Goal: Navigation & Orientation: Find specific page/section

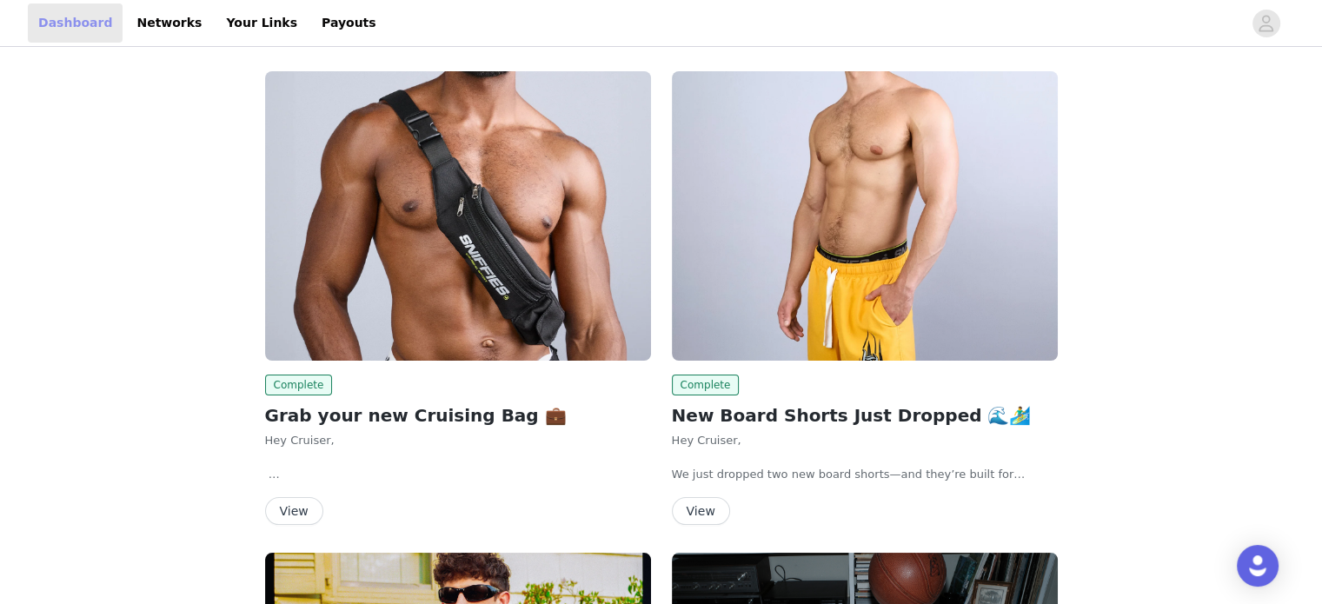
click at [79, 14] on link "Dashboard" at bounding box center [75, 22] width 95 height 39
click at [1267, 27] on icon "avatar" at bounding box center [1266, 24] width 17 height 28
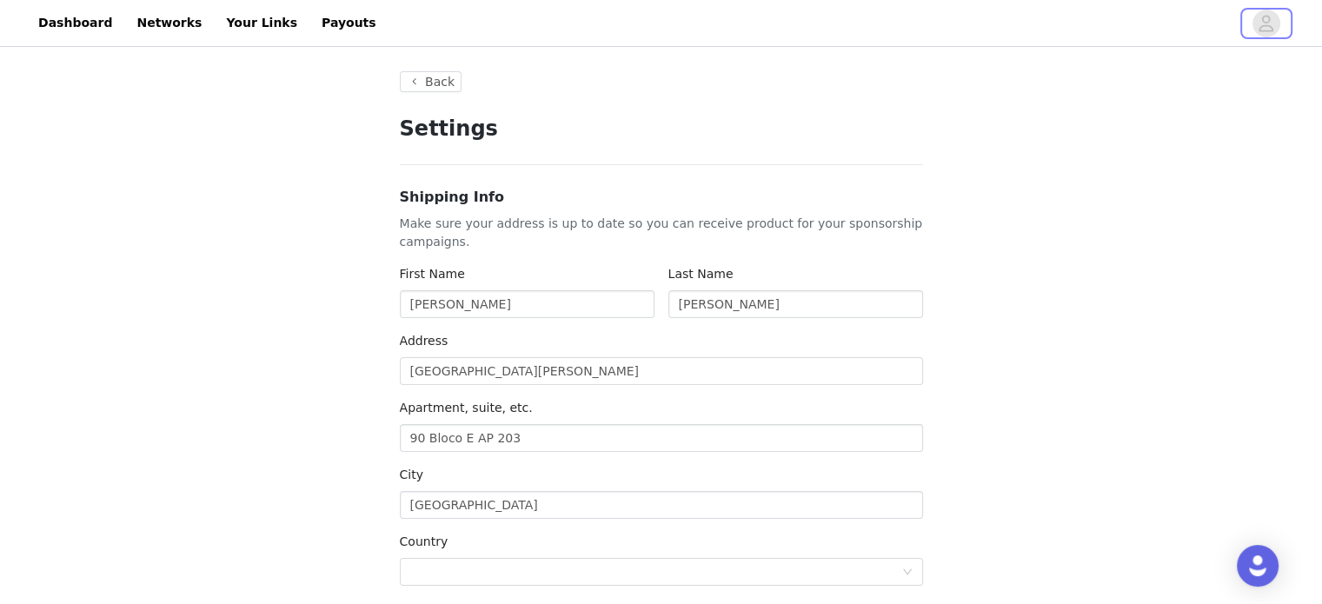
type input "+1 ([GEOGRAPHIC_DATA])"
click at [71, 15] on link "Dashboard" at bounding box center [75, 22] width 95 height 39
